Goal: Task Accomplishment & Management: Manage account settings

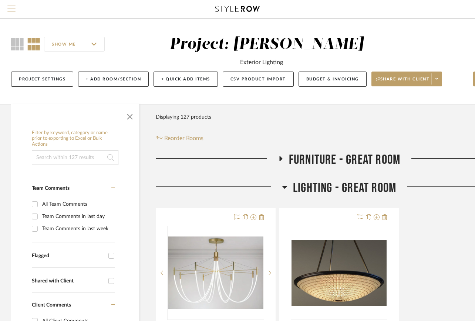
click at [12, 10] on span "Menu" at bounding box center [11, 11] width 8 height 11
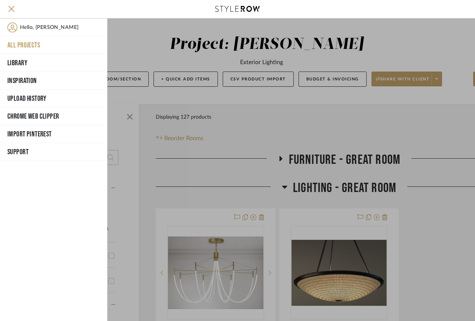
click at [28, 47] on button "All Projects" at bounding box center [53, 45] width 107 height 18
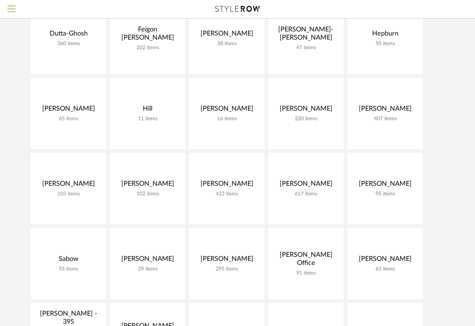
scroll to position [185, 0]
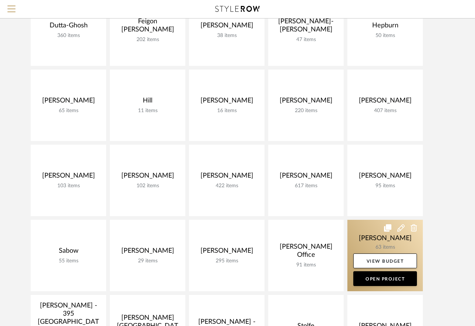
click at [394, 252] on link at bounding box center [386, 255] width 76 height 71
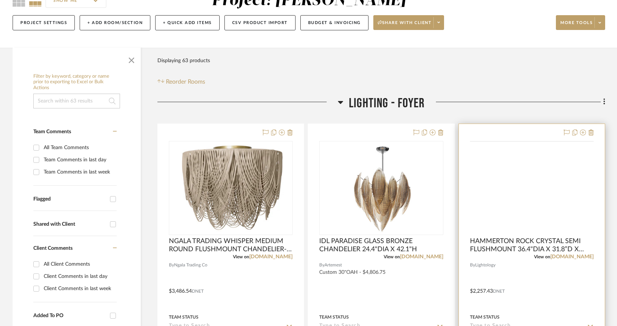
scroll to position [82, 0]
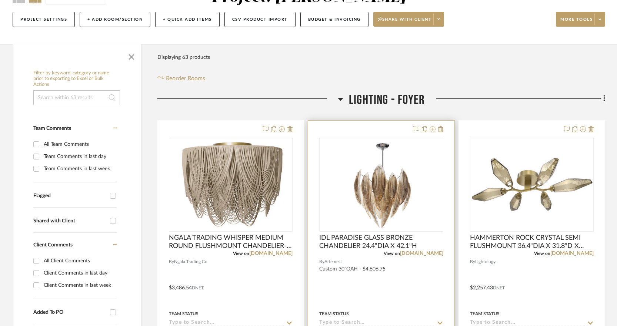
click at [434, 130] on icon at bounding box center [432, 129] width 6 height 6
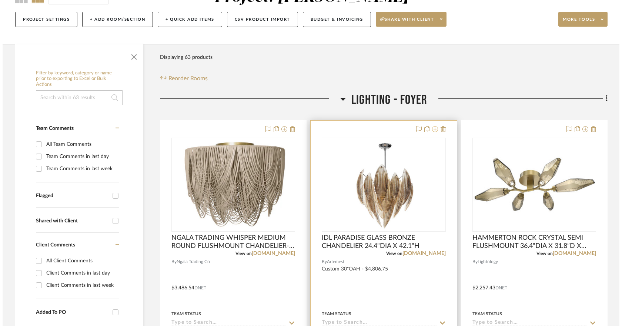
scroll to position [0, 0]
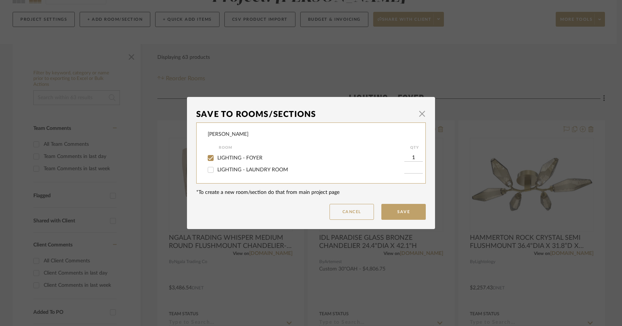
click at [250, 157] on span "LIGHTING - FOYER" at bounding box center [239, 158] width 45 height 5
click at [217, 157] on input "LIGHTING - FOYER" at bounding box center [211, 158] width 12 height 12
checkbox input "false"
click at [393, 207] on button "Save" at bounding box center [403, 212] width 44 height 16
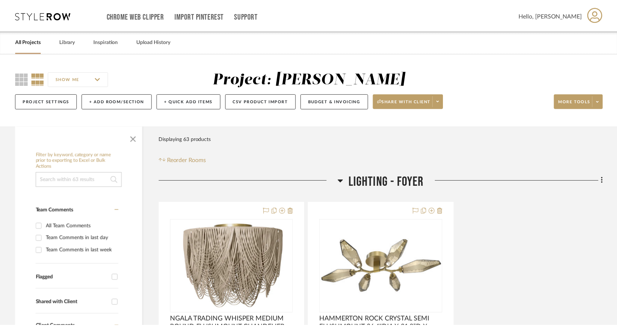
scroll to position [82, 0]
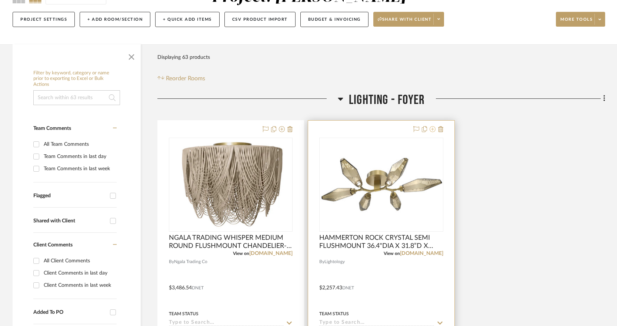
click at [433, 130] on icon at bounding box center [432, 129] width 6 height 6
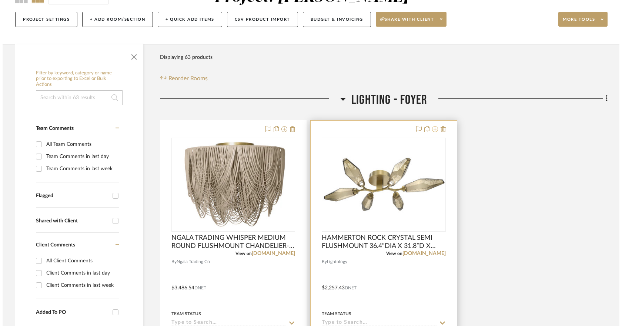
scroll to position [0, 0]
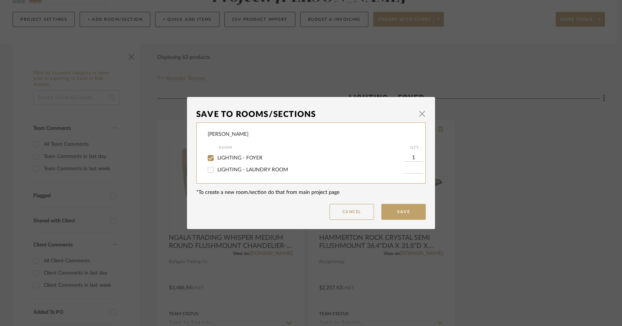
click at [248, 157] on span "LIGHTING - FOYER" at bounding box center [239, 158] width 45 height 5
click at [217, 157] on input "LIGHTING - FOYER" at bounding box center [211, 158] width 12 height 12
checkbox input "false"
click at [395, 210] on button "Save" at bounding box center [403, 212] width 44 height 16
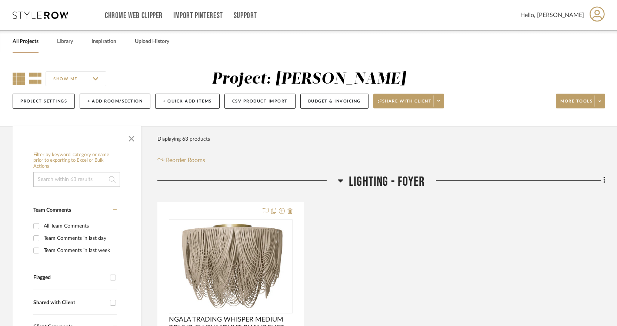
click at [19, 76] on icon at bounding box center [19, 79] width 13 height 13
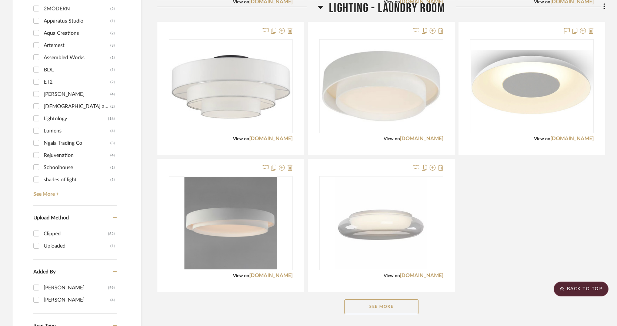
scroll to position [493, 0]
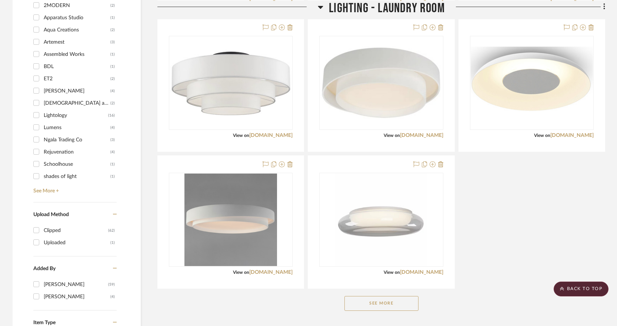
click at [411, 302] on button "See More" at bounding box center [381, 303] width 74 height 15
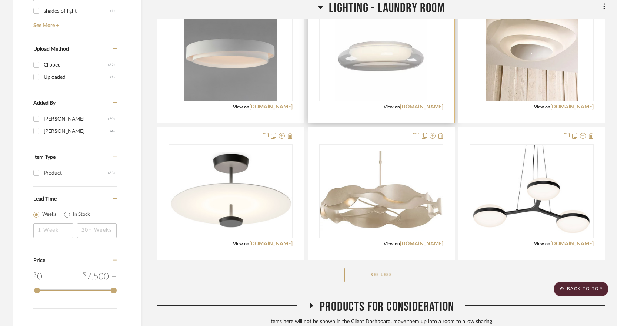
scroll to position [719, 0]
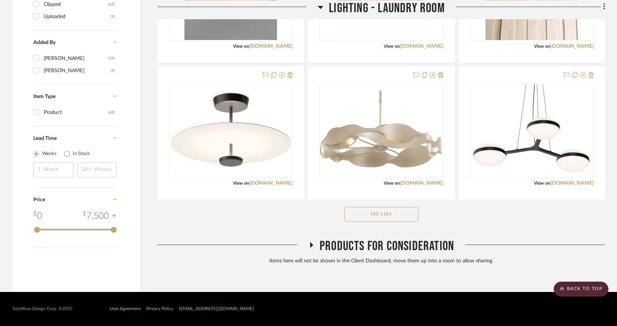
click at [309, 244] on icon at bounding box center [311, 245] width 9 height 6
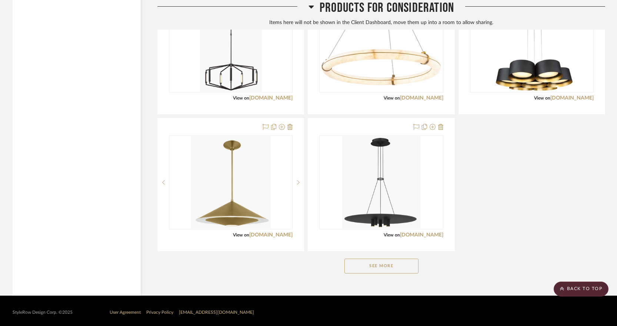
scroll to position [1156, 0]
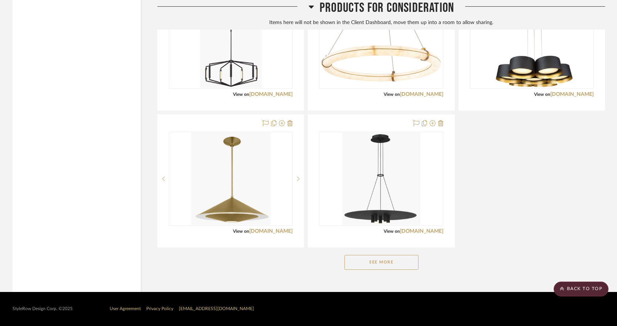
click at [377, 265] on button "See More" at bounding box center [381, 262] width 74 height 15
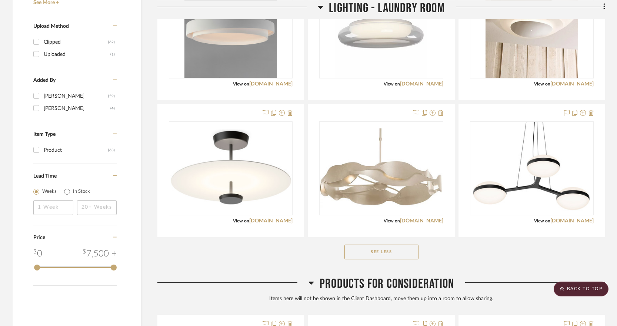
scroll to position [678, 0]
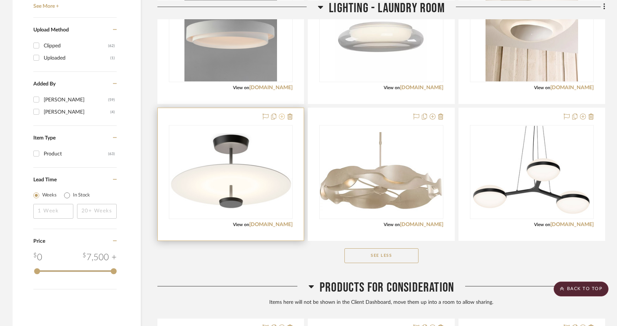
click at [282, 116] on icon at bounding box center [282, 117] width 6 height 6
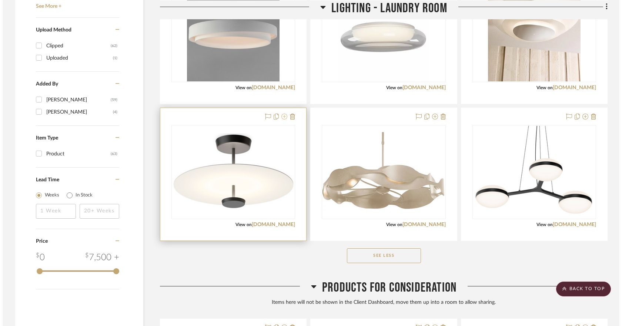
scroll to position [0, 0]
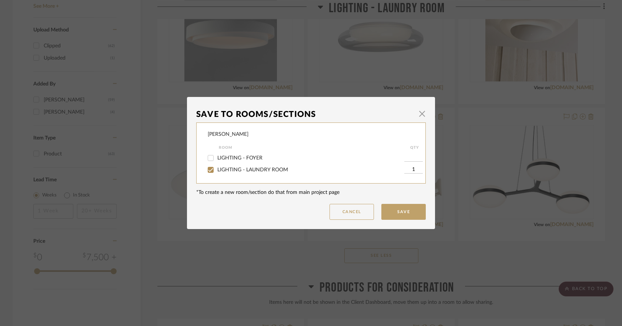
click at [256, 171] on span "LIGHTING - LAUNDRY ROOM" at bounding box center [252, 169] width 71 height 5
click at [217, 171] on input "LIGHTING - LAUNDRY ROOM" at bounding box center [211, 170] width 12 height 12
checkbox input "false"
click at [397, 204] on button "Save" at bounding box center [403, 212] width 44 height 16
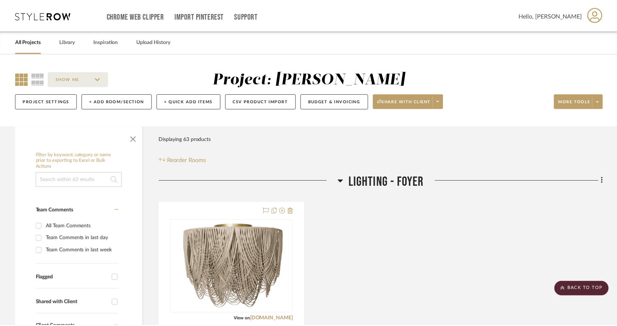
scroll to position [678, 0]
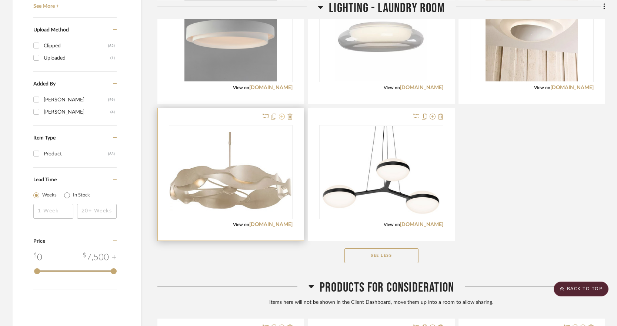
click at [283, 118] on icon at bounding box center [282, 117] width 6 height 6
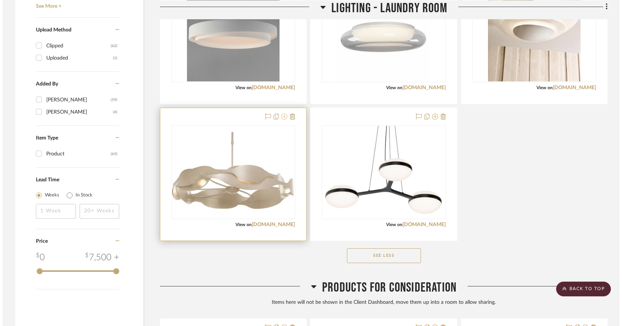
scroll to position [0, 0]
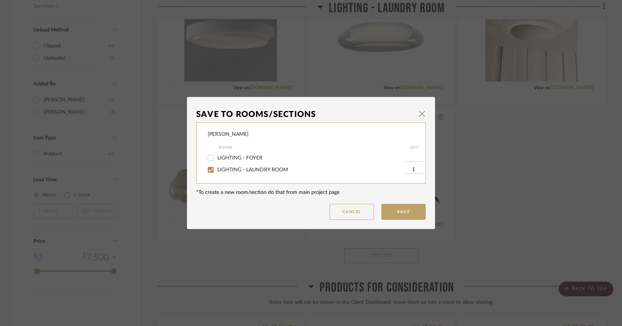
click at [264, 170] on span "LIGHTING - LAUNDRY ROOM" at bounding box center [252, 169] width 71 height 5
click at [217, 170] on input "LIGHTING - LAUNDRY ROOM" at bounding box center [211, 170] width 12 height 12
checkbox input "false"
click at [394, 207] on button "Save" at bounding box center [403, 212] width 44 height 16
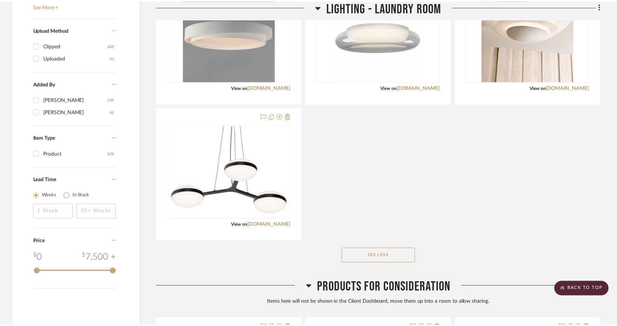
scroll to position [678, 0]
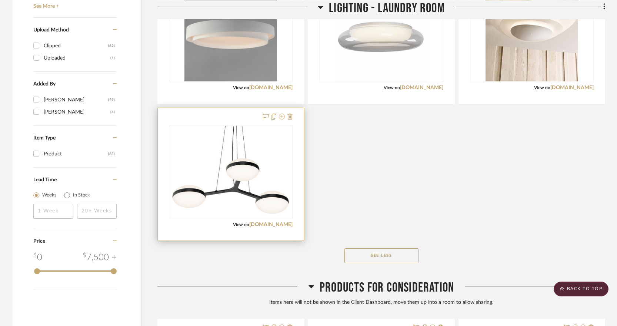
click at [280, 117] on icon at bounding box center [282, 117] width 6 height 6
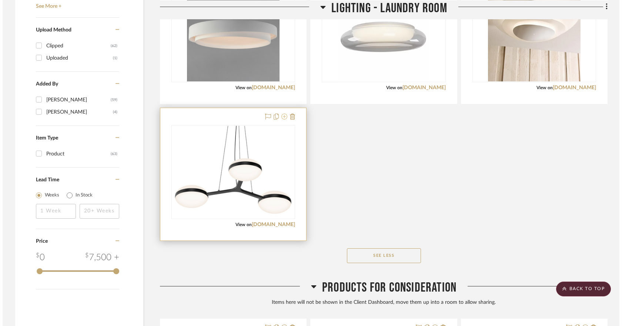
scroll to position [0, 0]
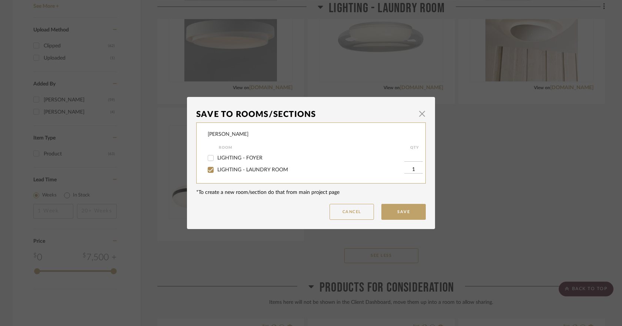
click at [274, 168] on span "LIGHTING - LAUNDRY ROOM" at bounding box center [252, 169] width 71 height 5
click at [217, 168] on input "LIGHTING - LAUNDRY ROOM" at bounding box center [211, 170] width 12 height 12
checkbox input "false"
click at [409, 214] on button "Save" at bounding box center [403, 212] width 44 height 16
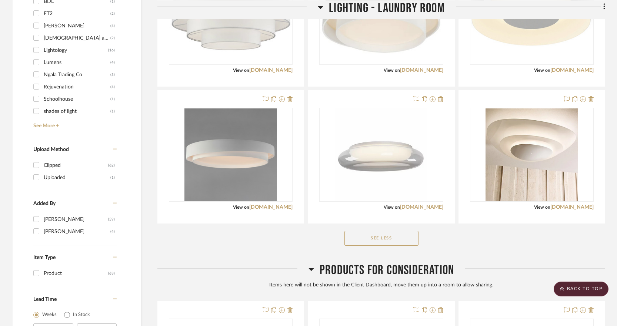
scroll to position [510, 0]
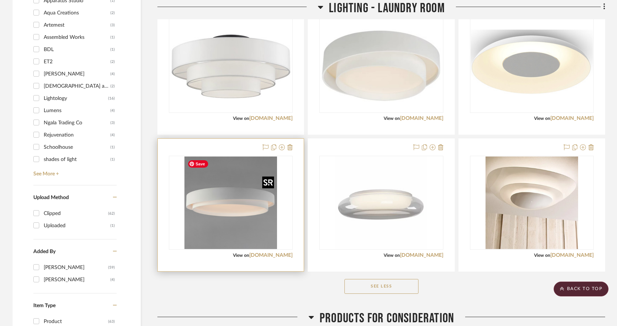
click at [278, 225] on div "0" at bounding box center [230, 202] width 123 height 93
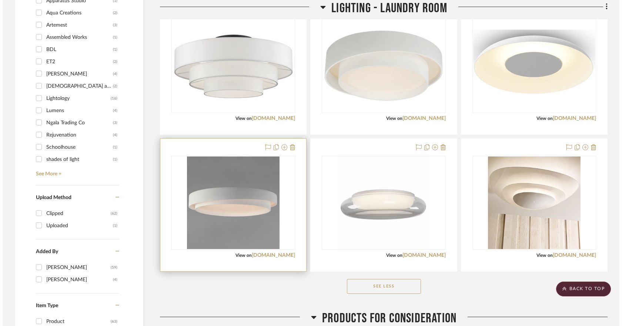
scroll to position [0, 0]
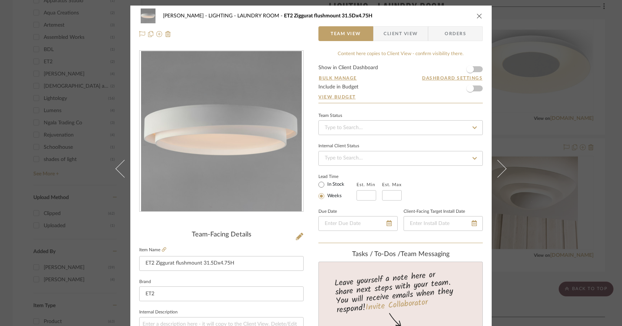
click at [478, 13] on icon "close" at bounding box center [480, 16] width 6 height 6
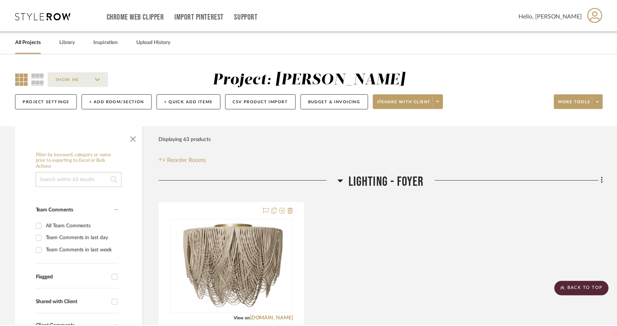
scroll to position [510, 0]
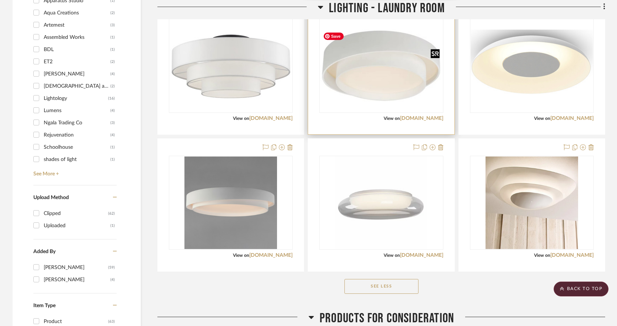
click at [413, 88] on img "0" at bounding box center [381, 66] width 122 height 74
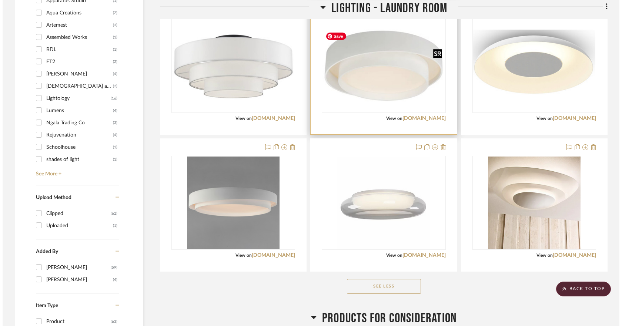
scroll to position [0, 0]
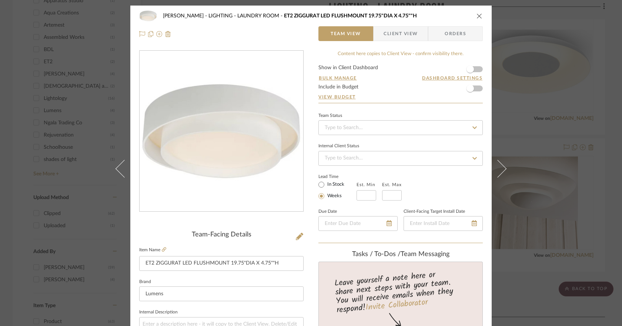
click at [477, 14] on icon "close" at bounding box center [480, 16] width 6 height 6
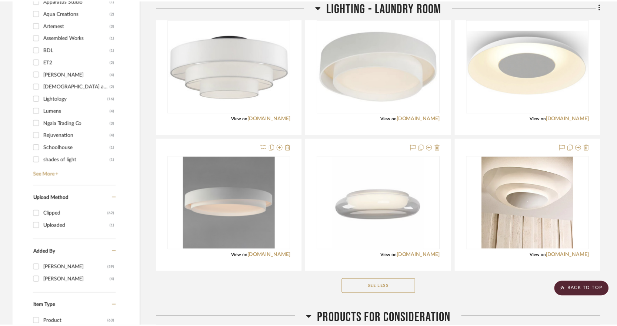
scroll to position [510, 0]
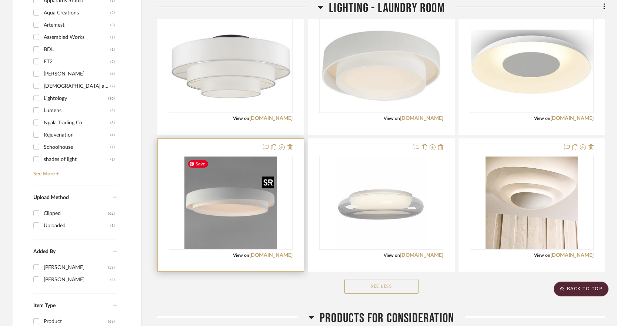
click at [271, 201] on img "0" at bounding box center [230, 203] width 93 height 93
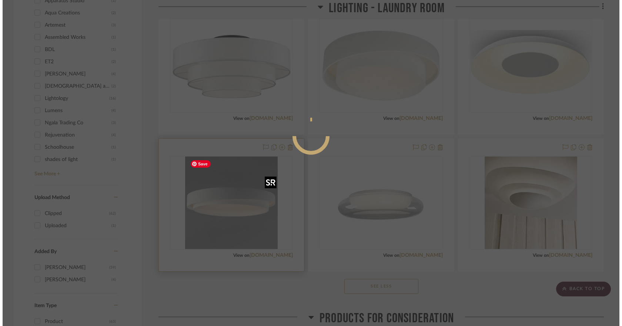
scroll to position [0, 0]
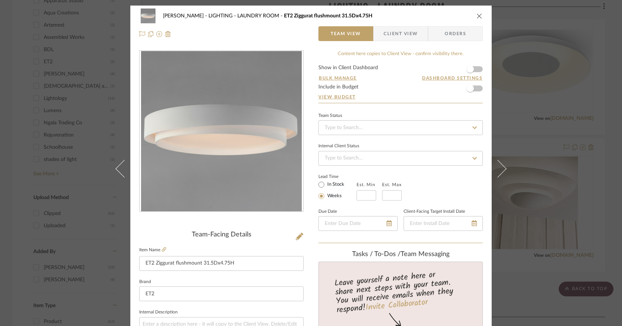
click at [477, 14] on icon "close" at bounding box center [480, 16] width 6 height 6
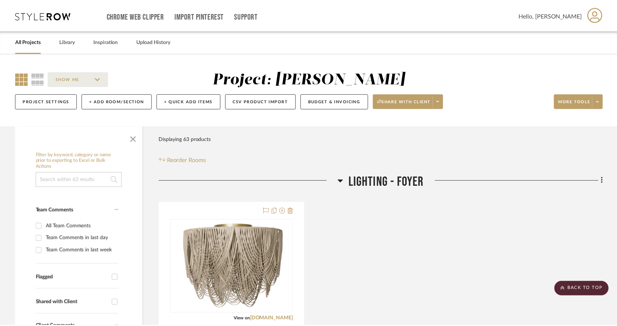
scroll to position [510, 0]
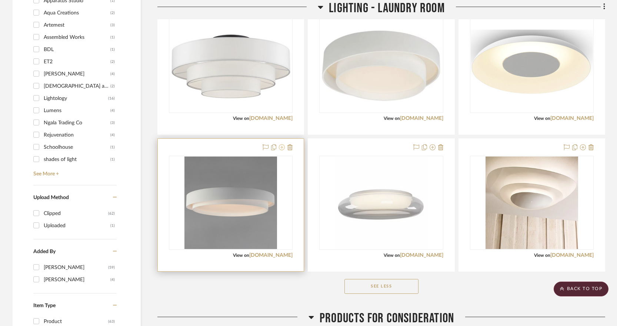
click at [284, 149] on icon at bounding box center [282, 147] width 6 height 6
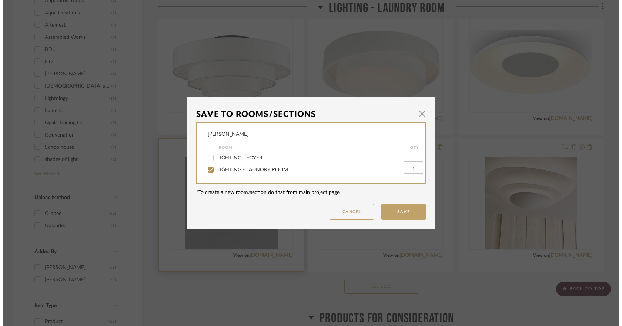
scroll to position [0, 0]
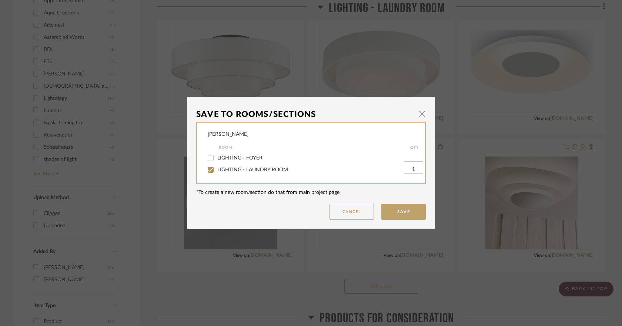
click at [241, 170] on span "LIGHTING - LAUNDRY ROOM" at bounding box center [252, 169] width 71 height 5
click at [217, 170] on input "LIGHTING - LAUNDRY ROOM" at bounding box center [211, 170] width 12 height 12
checkbox input "false"
click at [394, 213] on button "Save" at bounding box center [403, 212] width 44 height 16
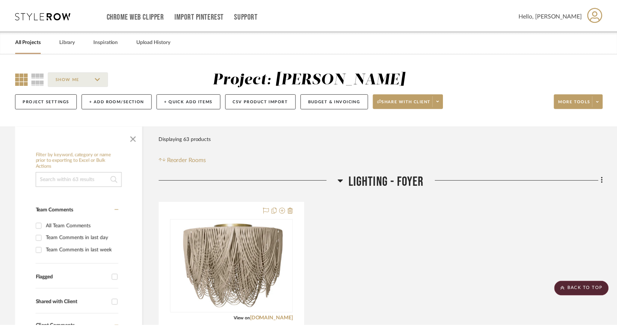
scroll to position [510, 0]
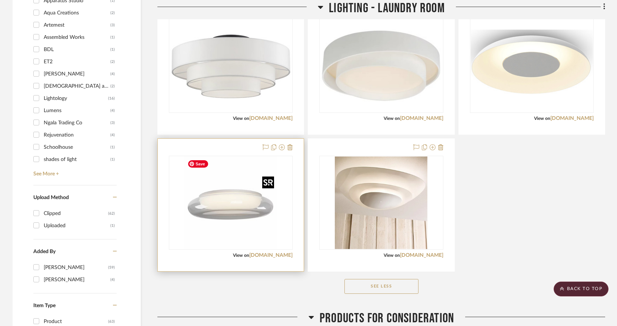
click at [257, 210] on img "0" at bounding box center [230, 203] width 93 height 93
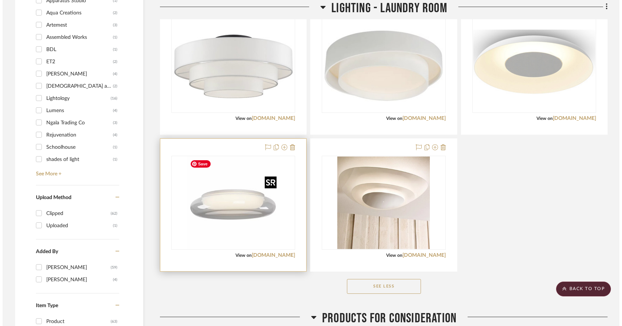
scroll to position [0, 0]
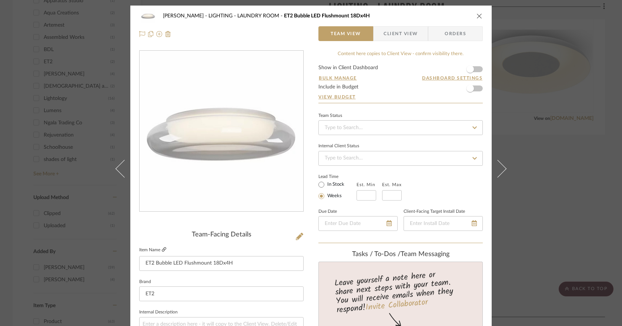
click at [163, 249] on icon at bounding box center [164, 249] width 4 height 4
click at [475, 11] on div "[PERSON_NAME] LIGHTING - LAUNDRY ROOM ET2 Bubble LED Flushmount 18Dx4H" at bounding box center [311, 16] width 344 height 15
click at [476, 13] on button "close" at bounding box center [479, 16] width 7 height 7
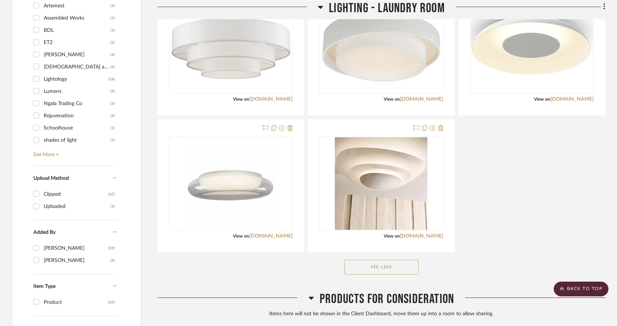
scroll to position [562, 0]
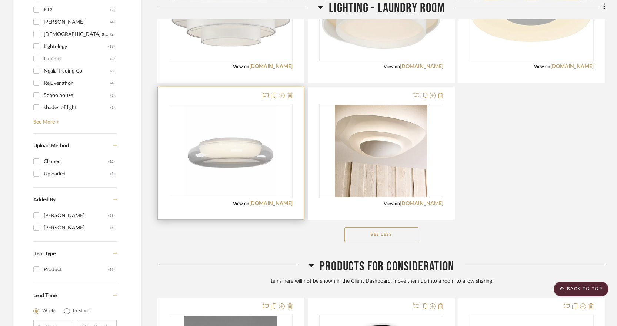
click at [283, 96] on icon at bounding box center [282, 96] width 6 height 6
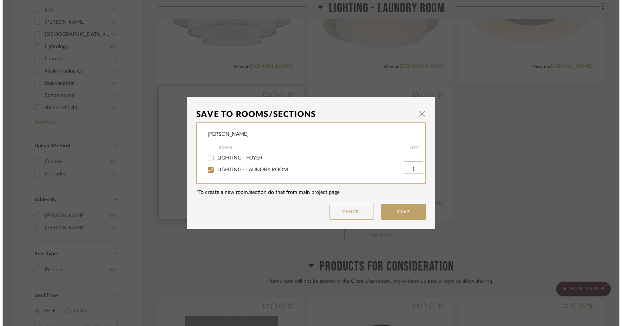
scroll to position [0, 0]
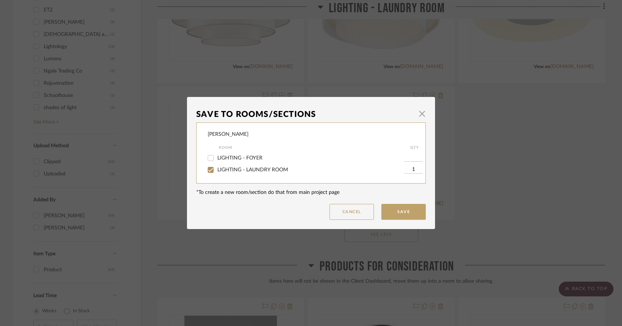
click at [246, 171] on span "LIGHTING - LAUNDRY ROOM" at bounding box center [252, 169] width 71 height 5
click at [217, 171] on input "LIGHTING - LAUNDRY ROOM" at bounding box center [211, 170] width 12 height 12
checkbox input "false"
click at [407, 215] on button "Save" at bounding box center [403, 212] width 44 height 16
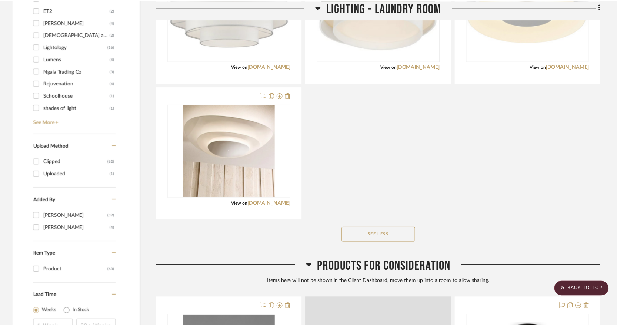
scroll to position [562, 0]
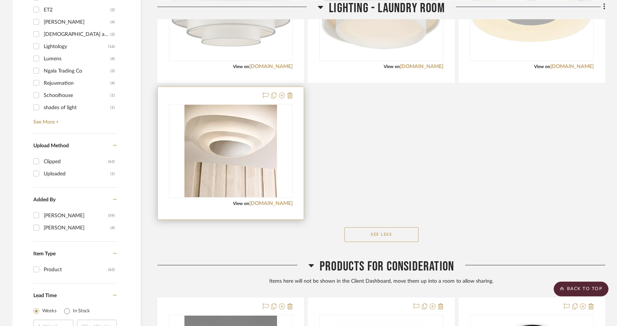
click at [283, 200] on div "View on [DOMAIN_NAME]" at bounding box center [231, 203] width 124 height 7
click at [257, 174] on img "0" at bounding box center [230, 151] width 93 height 93
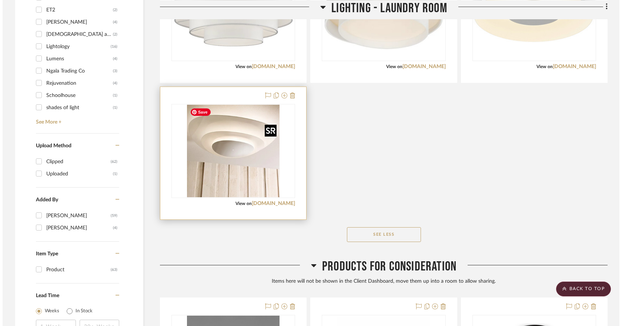
scroll to position [0, 0]
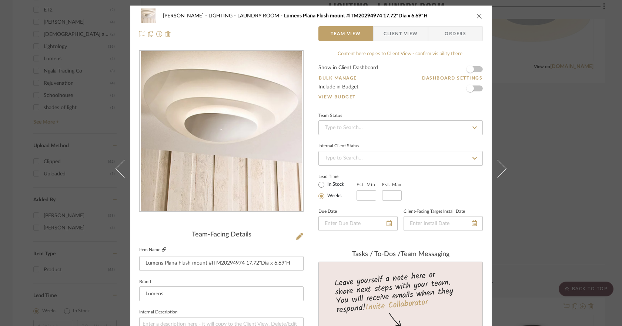
click at [162, 249] on icon at bounding box center [164, 249] width 4 height 4
click at [478, 17] on icon "close" at bounding box center [480, 16] width 6 height 6
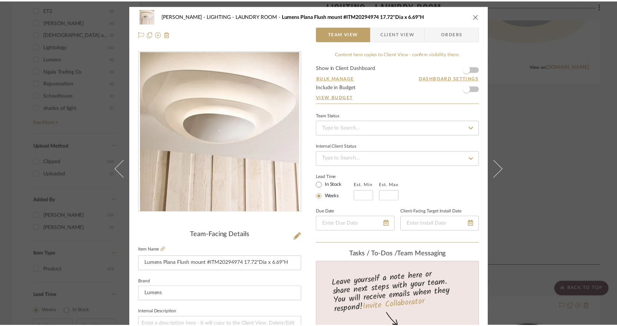
scroll to position [562, 0]
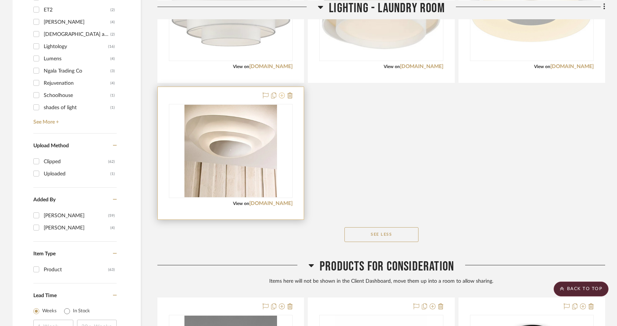
click at [282, 95] on icon at bounding box center [282, 96] width 6 height 6
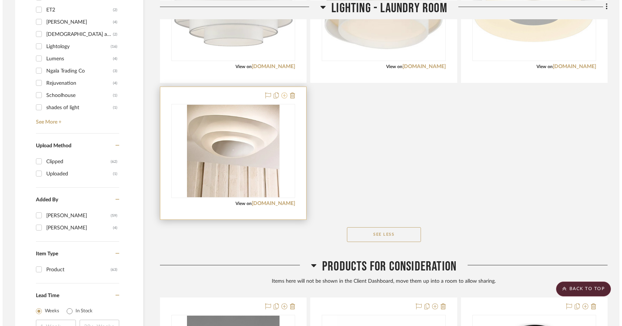
scroll to position [0, 0]
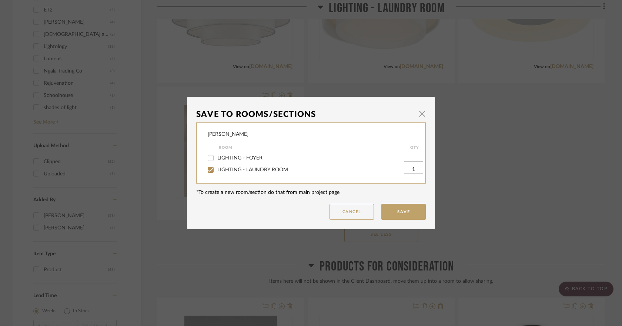
click at [243, 168] on span "LIGHTING - LAUNDRY ROOM" at bounding box center [252, 169] width 71 height 5
click at [217, 168] on input "LIGHTING - LAUNDRY ROOM" at bounding box center [211, 170] width 12 height 12
checkbox input "false"
click at [393, 213] on button "Save" at bounding box center [403, 212] width 44 height 16
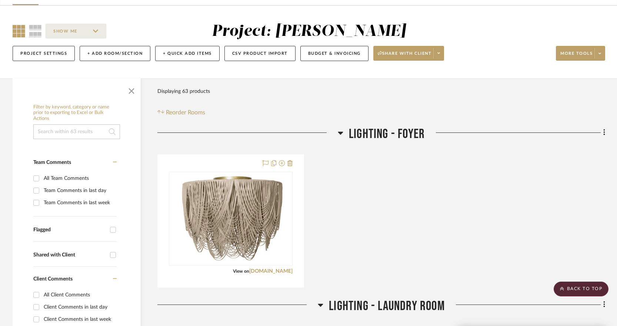
scroll to position [46, 0]
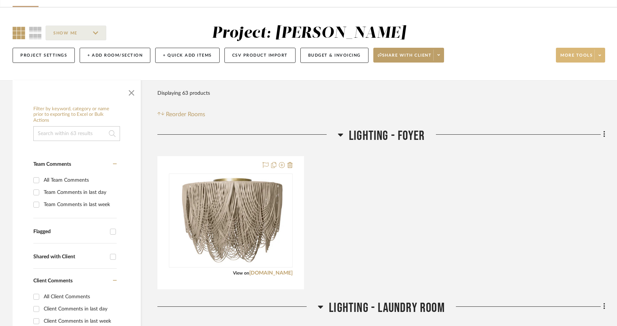
click at [480, 53] on span at bounding box center [599, 55] width 10 height 11
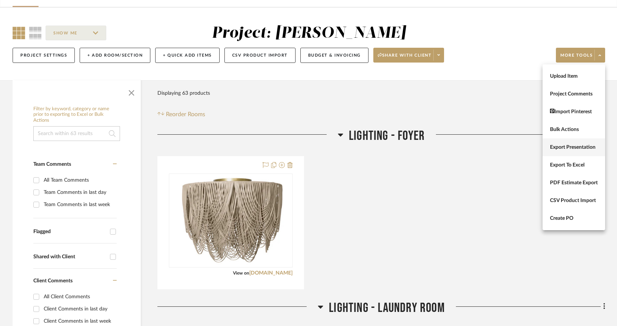
click at [480, 151] on button "Export Presentation" at bounding box center [573, 147] width 63 height 18
